Goal: Information Seeking & Learning: Learn about a topic

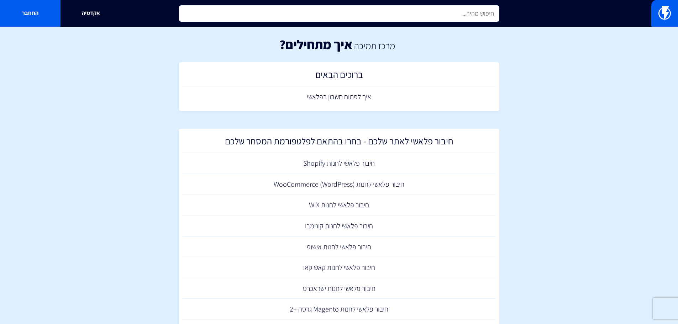
click at [403, 12] on input "text" at bounding box center [339, 13] width 320 height 16
type input "נגישות"
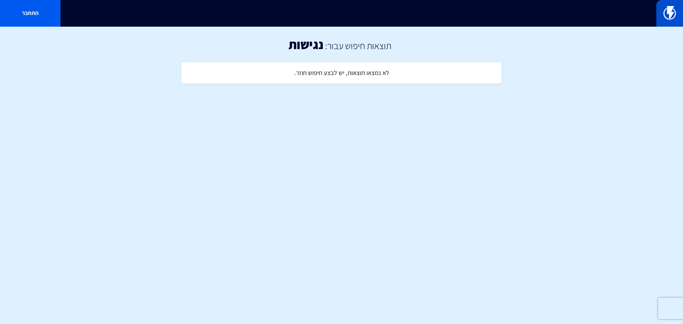
click at [665, 17] on img at bounding box center [670, 13] width 12 height 14
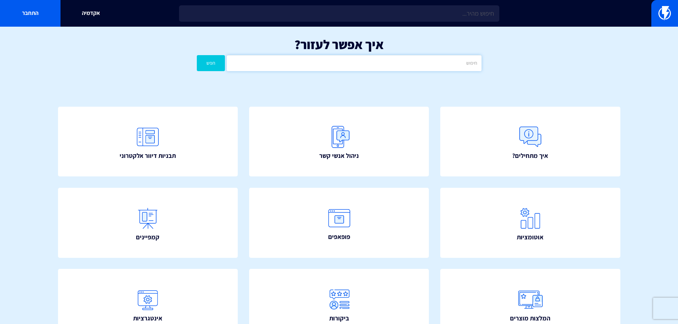
click at [356, 63] on input "text" at bounding box center [354, 63] width 254 height 16
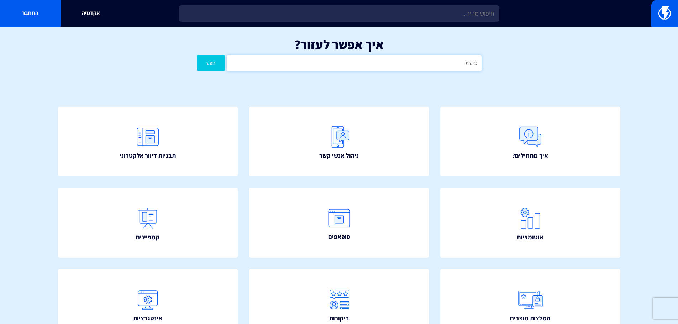
type input "נגישות"
click at [197, 55] on button "חפש" at bounding box center [211, 63] width 28 height 16
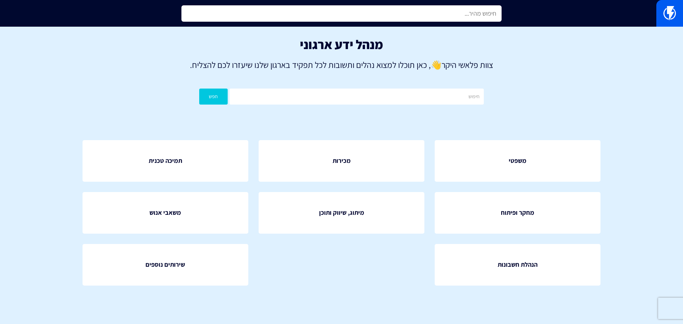
click at [412, 20] on input "text" at bounding box center [342, 13] width 320 height 16
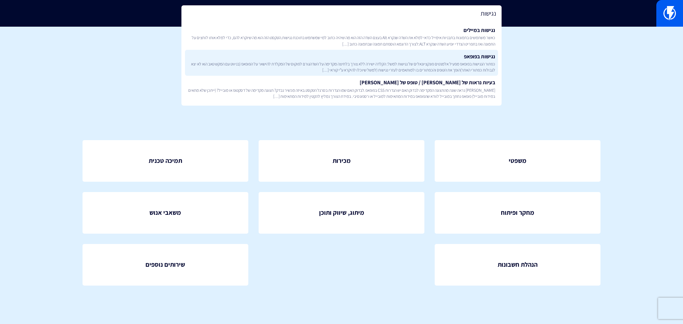
type input "נגישות"
click at [424, 64] on span "כפתור הנגישות בפופאפ מפעיל אלמנטים פונקציונאלים של נגישות למשל: הקלדה ישירה ללא…" at bounding box center [341, 67] width 307 height 12
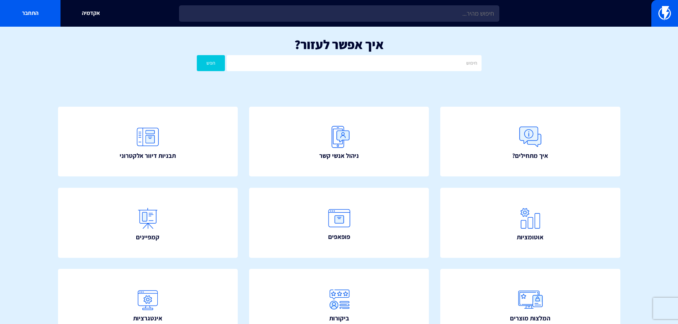
drag, startPoint x: 385, startPoint y: 5, endPoint x: 385, endPoint y: 11, distance: 6.1
click at [385, 5] on div "אקדמיה התחבר" at bounding box center [339, 13] width 678 height 27
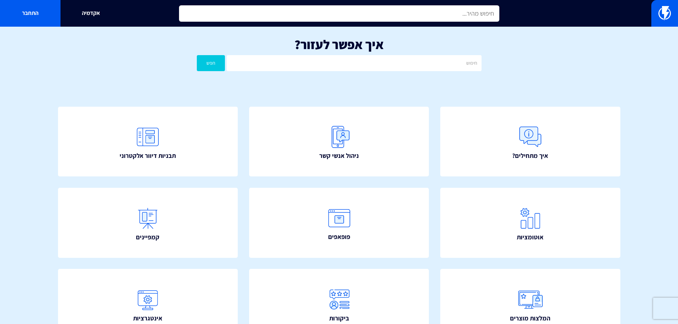
click at [385, 11] on input "text" at bounding box center [339, 13] width 320 height 16
paste input "נגישות בפופאפ"
type input "נגישות בפופאפ"
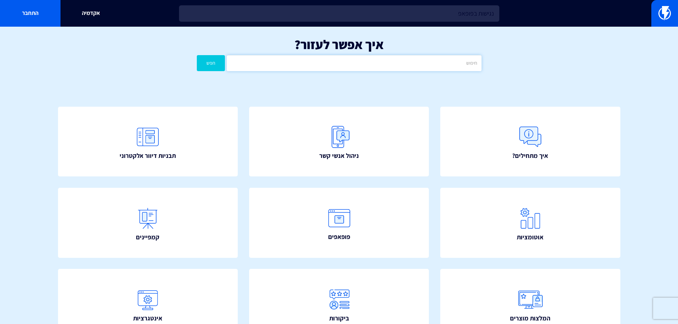
click at [447, 63] on input "text" at bounding box center [354, 63] width 254 height 16
paste input "נגישות בפופאפ"
type input "נגישות בפופאפ"
click at [197, 55] on button "חפש" at bounding box center [211, 63] width 28 height 16
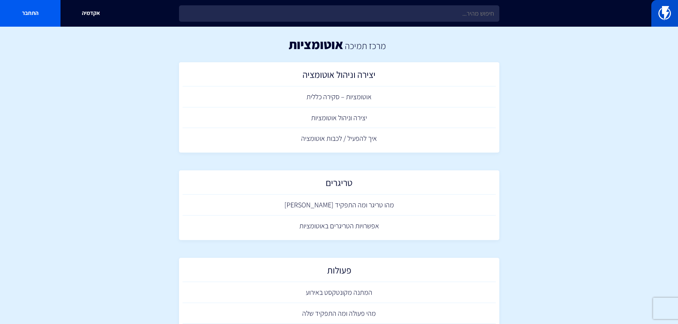
click at [661, 11] on img at bounding box center [664, 13] width 12 height 14
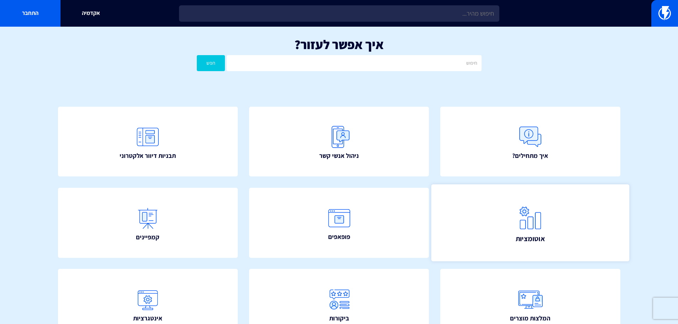
click at [516, 222] on img at bounding box center [530, 217] width 31 height 31
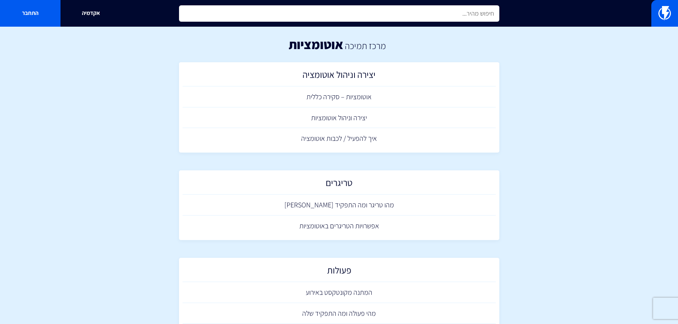
click at [436, 14] on input "text" at bounding box center [339, 13] width 320 height 16
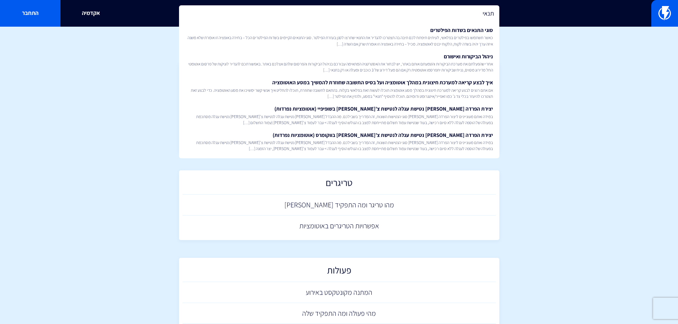
type input "תנאי"
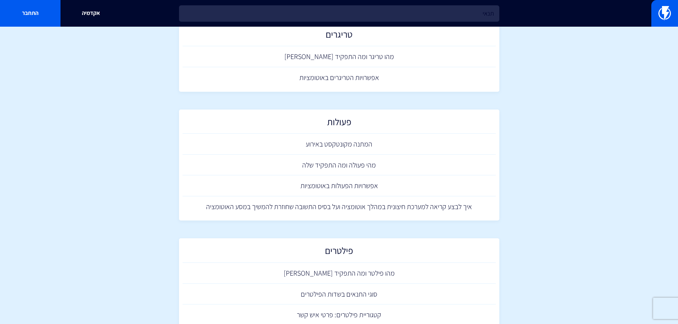
scroll to position [249, 0]
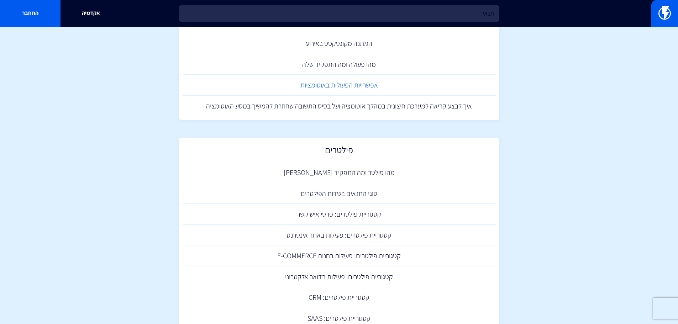
click at [343, 84] on link "אפשרויות הפעולות באוטומציות" at bounding box center [339, 85] width 313 height 21
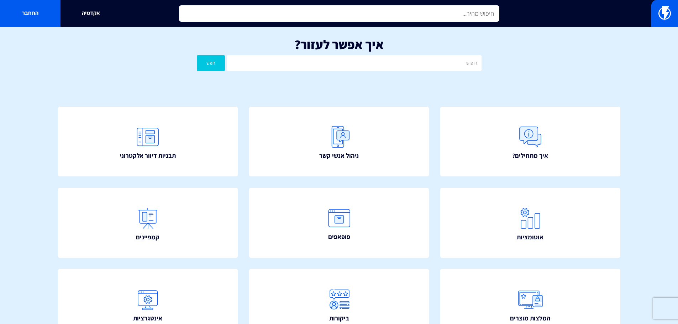
drag, startPoint x: 311, startPoint y: 11, endPoint x: 317, endPoint y: 16, distance: 7.8
click at [312, 11] on input "text" at bounding box center [339, 13] width 320 height 16
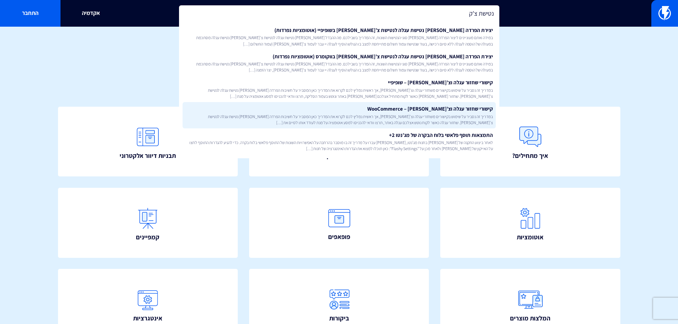
type input "נטישת צ'ק"
click at [437, 115] on span "במדריך זה נסביר על שימוש בקישורים משחזרי עגלה וצ’[PERSON_NAME], אך ראשית נמליץ …" at bounding box center [338, 120] width 307 height 12
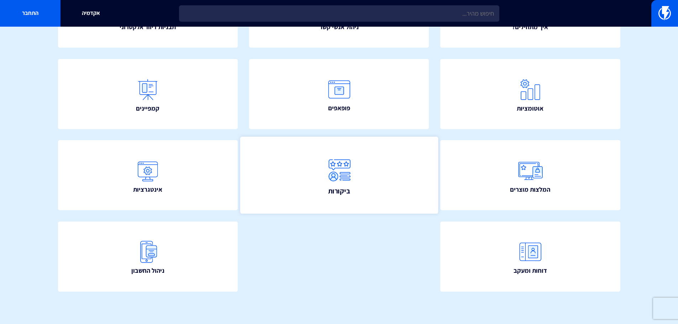
click at [345, 175] on img at bounding box center [339, 170] width 31 height 31
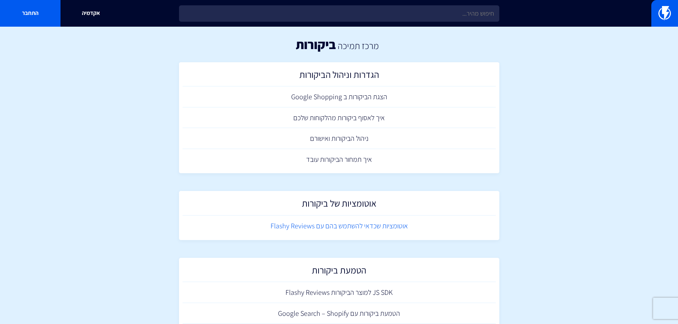
click at [380, 230] on link "אוטומציות שכדאי להשתמש בהם עם Flashy Reviews" at bounding box center [339, 226] width 313 height 21
